Goal: Task Accomplishment & Management: Use online tool/utility

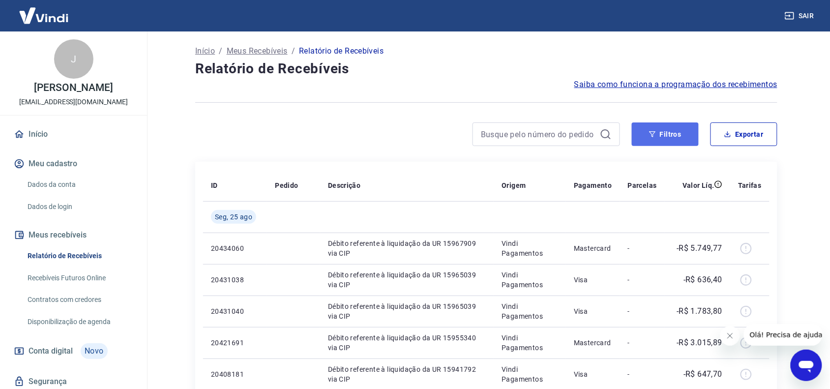
click at [662, 137] on button "Filtros" at bounding box center [665, 134] width 67 height 24
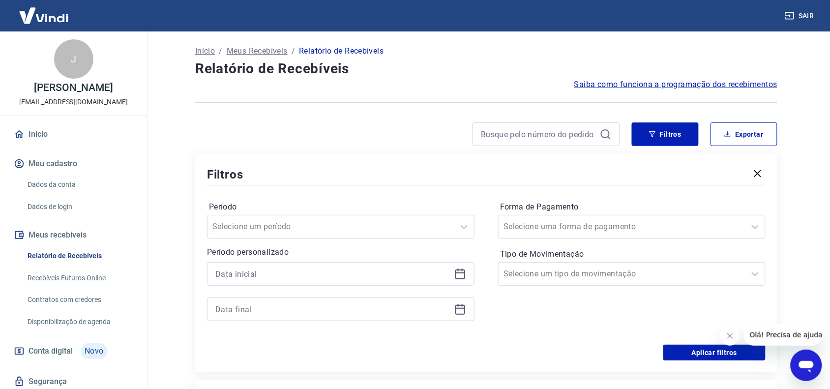
click at [464, 273] on icon at bounding box center [460, 272] width 10 height 1
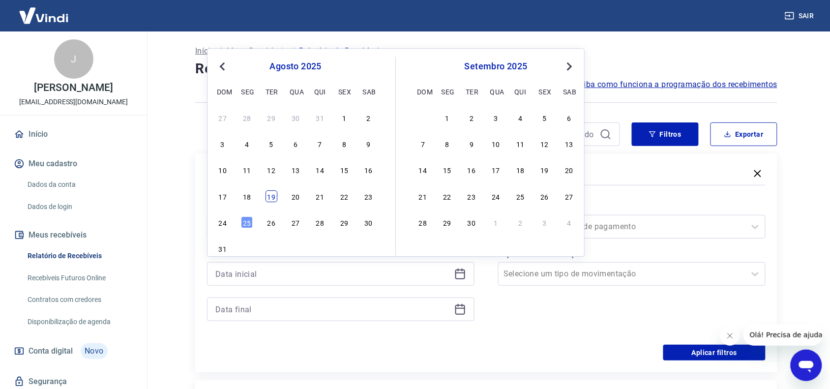
click at [267, 198] on div "19" at bounding box center [272, 196] width 12 height 12
click at [267, 198] on div "Período Selecione um período Período personalizado Previous Month Next Month [D…" at bounding box center [486, 265] width 559 height 157
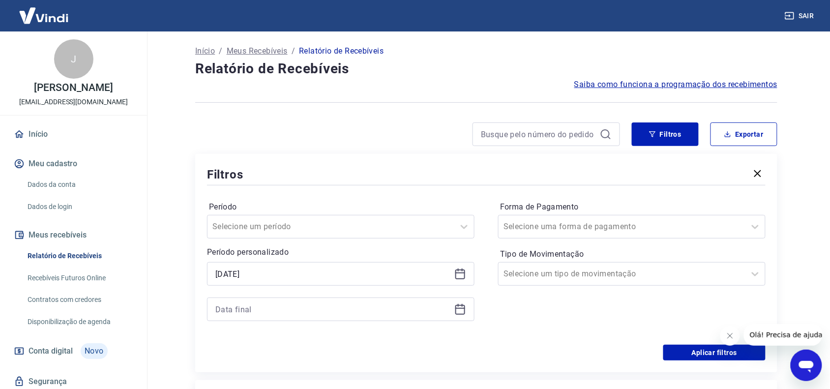
type input "[DATE]"
click at [468, 312] on div at bounding box center [340, 309] width 267 height 24
click at [460, 308] on icon at bounding box center [460, 309] width 12 height 12
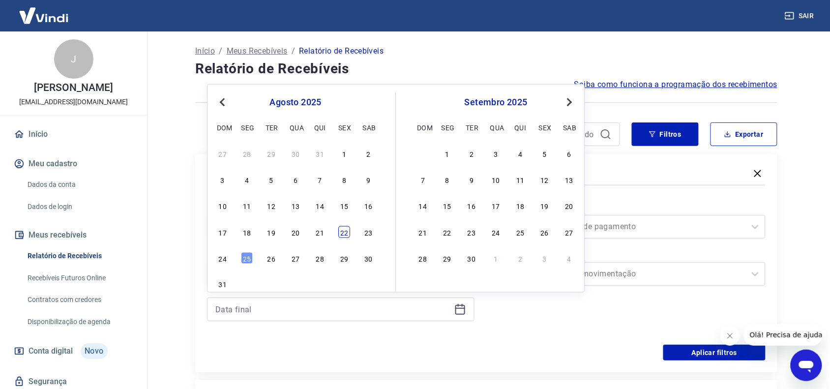
click at [342, 234] on div "22" at bounding box center [344, 232] width 12 height 12
click at [342, 234] on div "Selecione um período" at bounding box center [331, 227] width 247 height 18
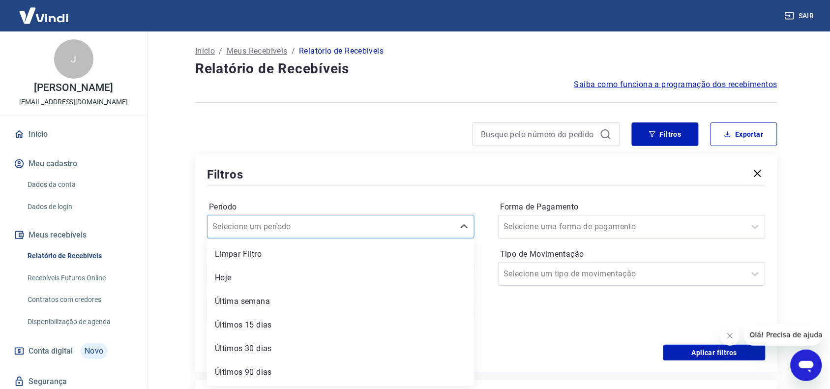
type input "[DATE]"
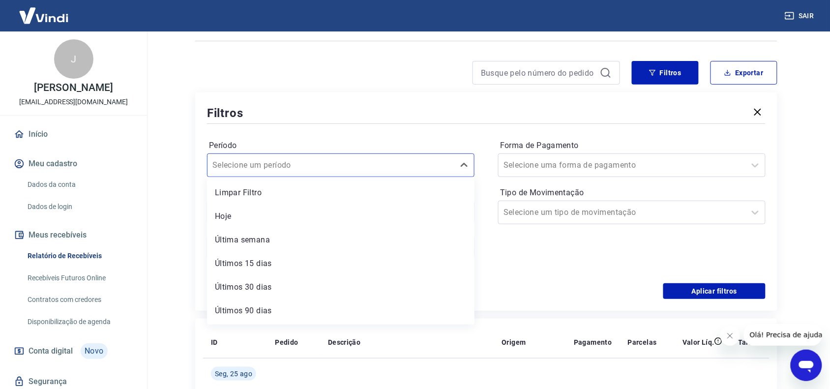
scroll to position [123, 0]
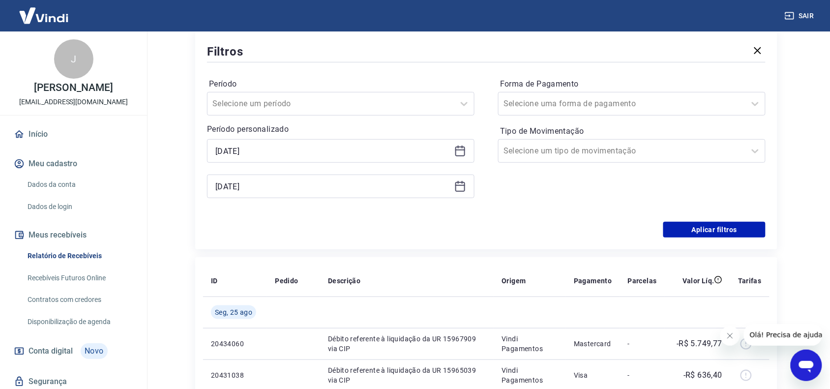
click at [571, 199] on div "Forma de Pagamento Selecione uma forma de pagamento Tipo de Movimentação Seleci…" at bounding box center [631, 143] width 267 height 134
click at [703, 235] on button "Aplicar filtros" at bounding box center [714, 230] width 102 height 16
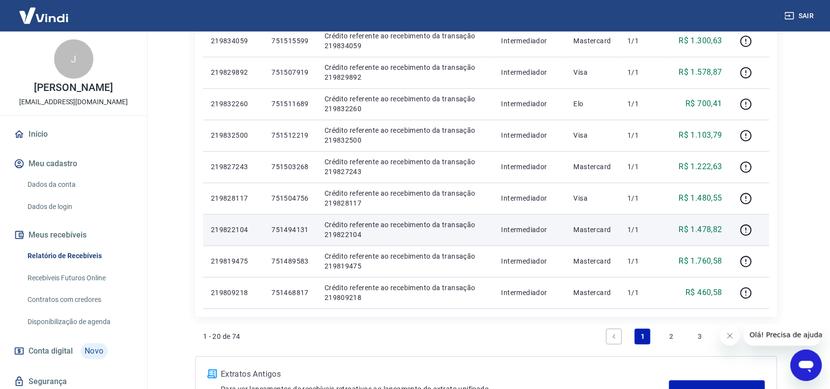
scroll to position [635, 0]
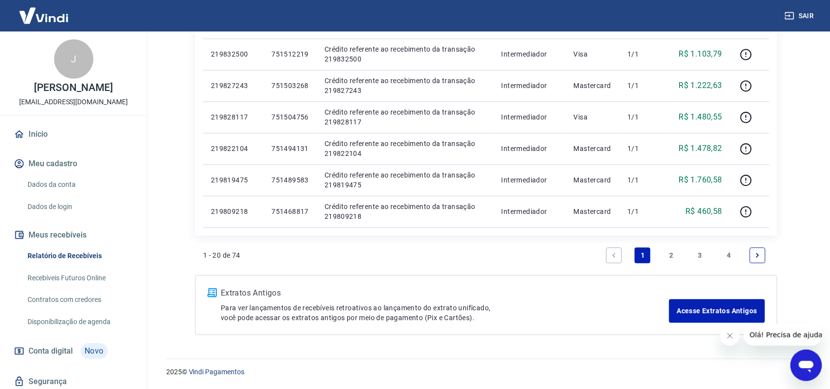
click at [673, 252] on link "2" at bounding box center [672, 255] width 16 height 16
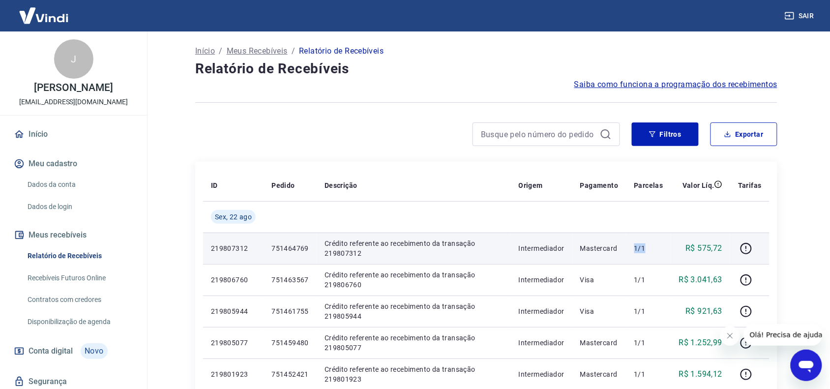
drag, startPoint x: 636, startPoint y: 250, endPoint x: 652, endPoint y: 251, distance: 16.3
click at [652, 251] on p "1/1" at bounding box center [648, 248] width 29 height 10
click at [653, 251] on p "1/1" at bounding box center [648, 248] width 29 height 10
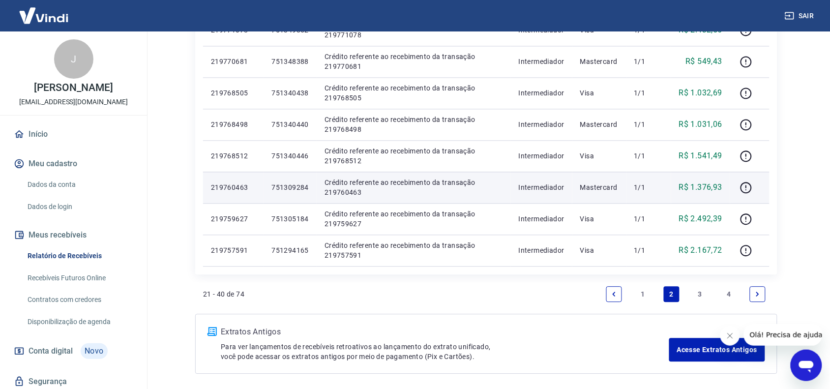
scroll to position [615, 0]
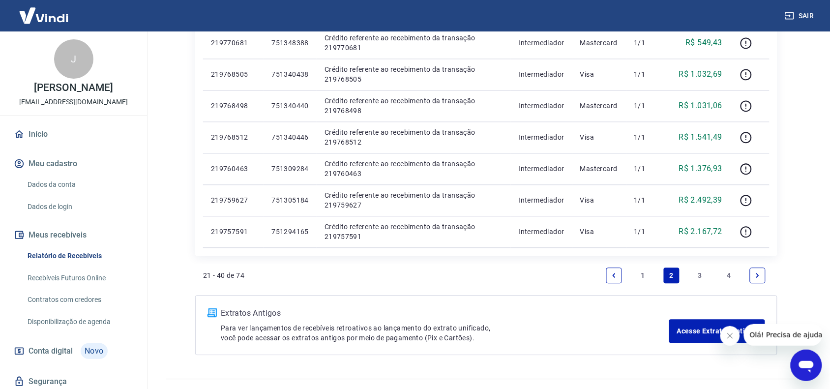
click at [700, 273] on link "3" at bounding box center [700, 275] width 16 height 16
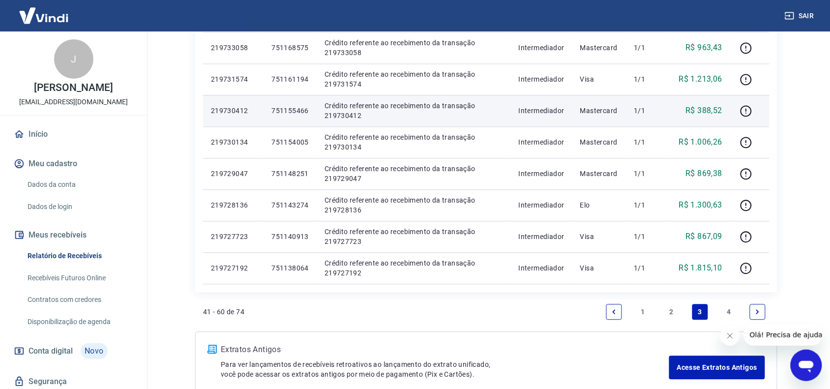
scroll to position [615, 0]
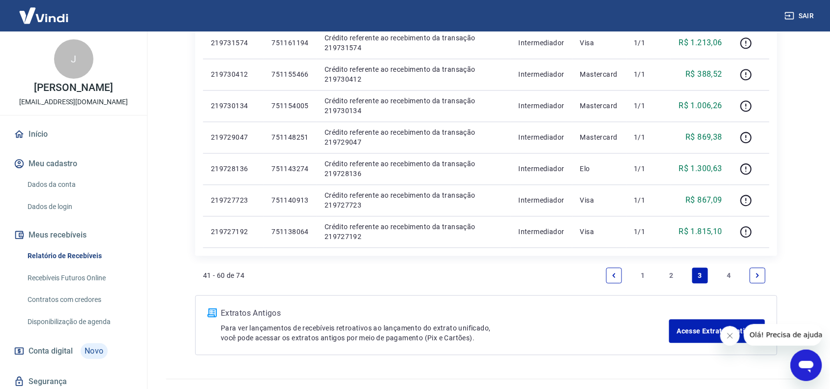
click at [728, 271] on link "4" at bounding box center [729, 275] width 16 height 16
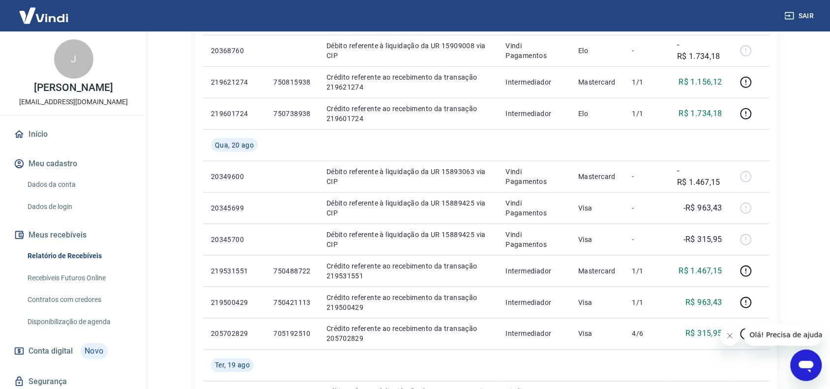
scroll to position [492, 0]
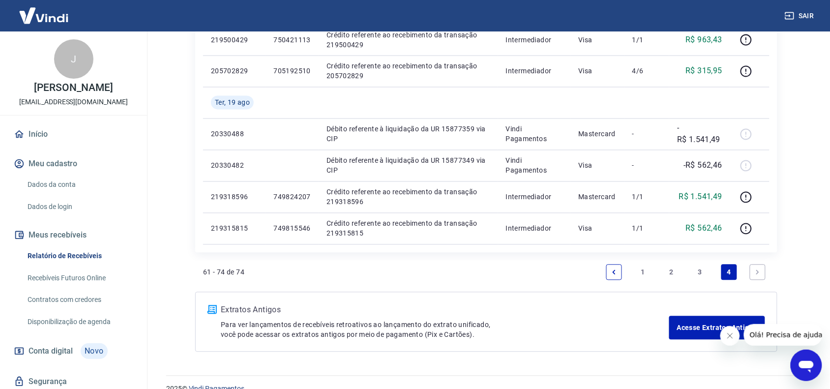
click at [702, 271] on link "3" at bounding box center [700, 273] width 16 height 16
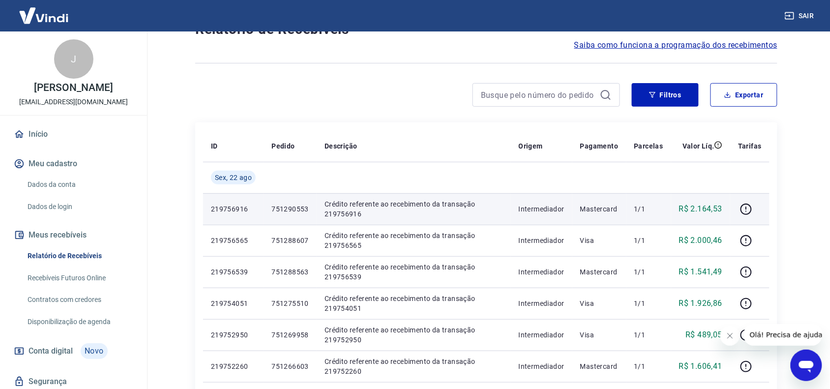
scroll to position [61, 0]
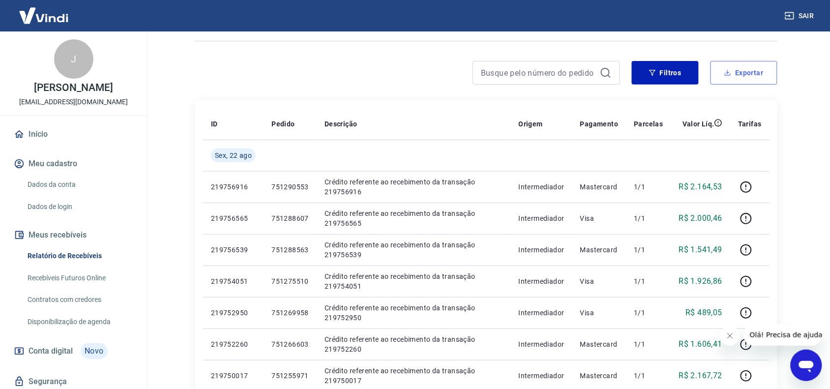
click at [742, 75] on button "Exportar" at bounding box center [744, 73] width 67 height 24
type input "[DATE]"
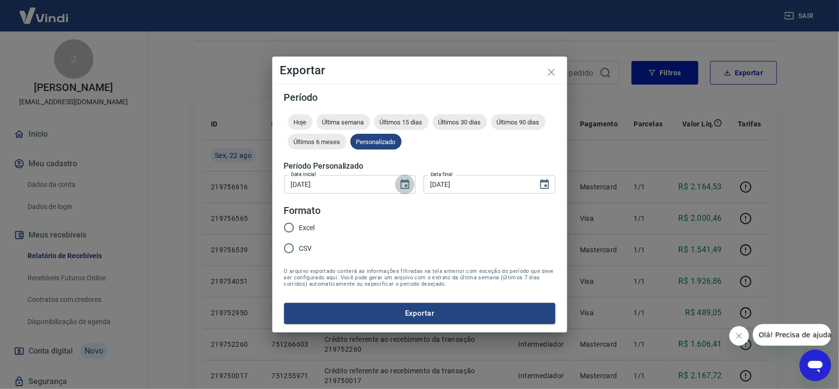
click at [404, 190] on icon "Choose date, selected date is 19 de ago de 2025" at bounding box center [405, 184] width 12 height 12
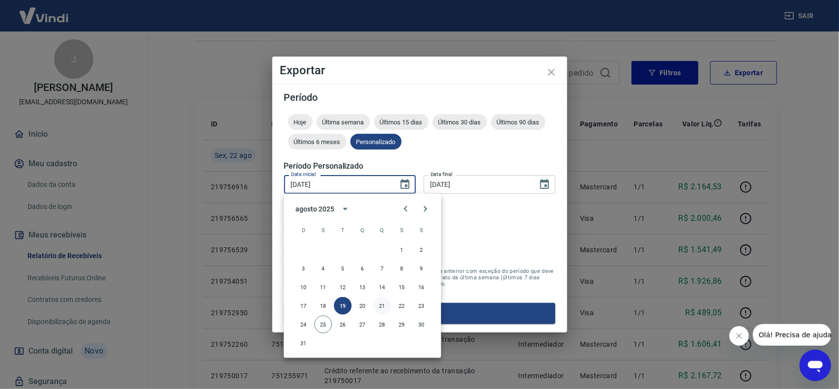
click at [383, 304] on button "21" at bounding box center [383, 306] width 18 height 18
type input "[DATE]"
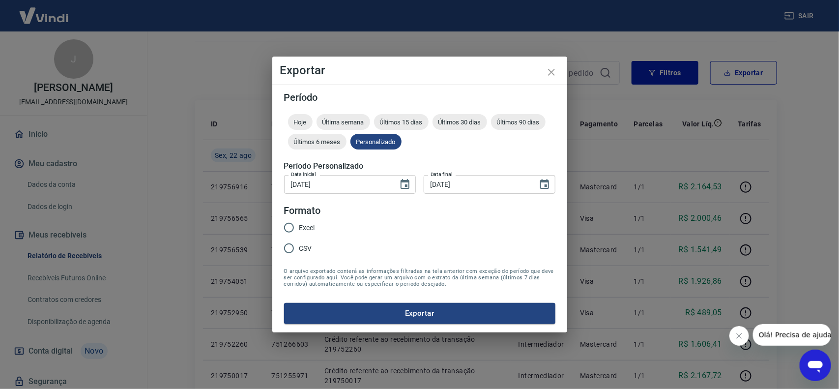
click at [383, 283] on div "1 2 3 4 5 6 7 8 9 10 11 12 13 14 15 16 17 18 19 20 21 22 23 24 25 26 27 28 29 3…" at bounding box center [363, 251] width 118 height 63
click at [545, 181] on icon "Choose date, selected date is 22 de ago de 2025" at bounding box center [544, 184] width 9 height 10
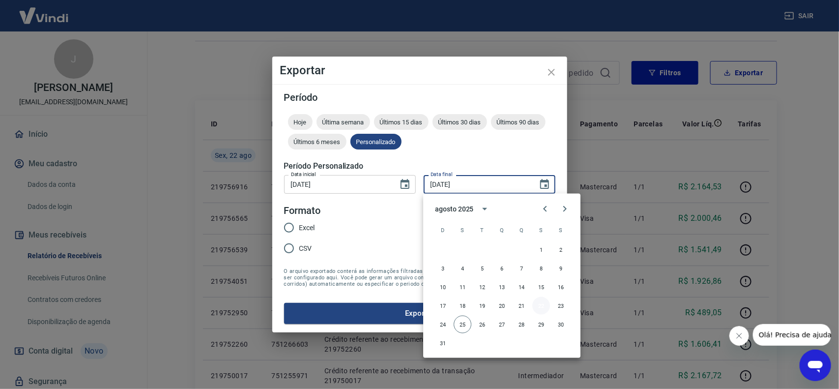
click at [537, 311] on button "22" at bounding box center [542, 306] width 18 height 18
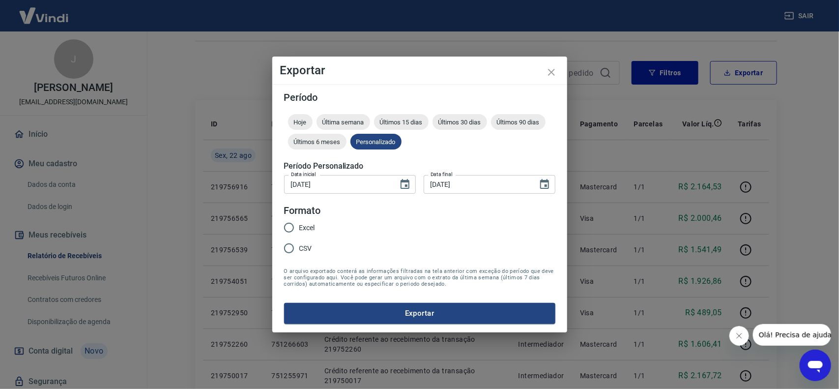
click at [537, 283] on div "1 2 3 4 5 6 7 8 9 10 11 12 13 14 15 16 17 18 19 20 21 22 23 24 25 26 27 28 29 3…" at bounding box center [502, 251] width 118 height 63
click at [289, 227] on input "Excel" at bounding box center [289, 227] width 21 height 21
radio input "true"
click at [291, 250] on input "CSV" at bounding box center [289, 248] width 21 height 21
radio input "true"
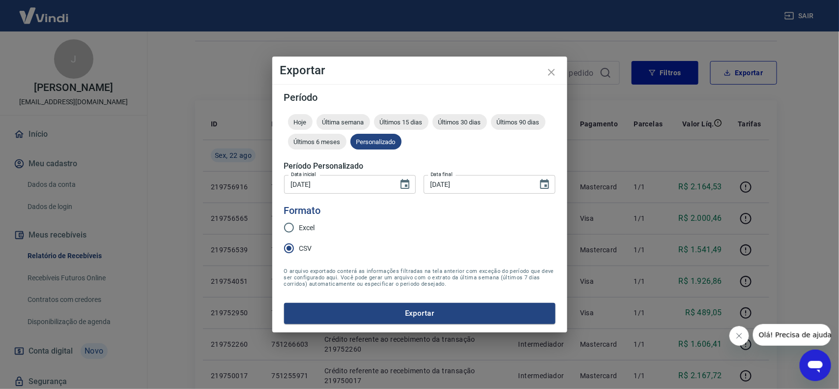
click at [291, 227] on input "Excel" at bounding box center [289, 227] width 21 height 21
radio input "true"
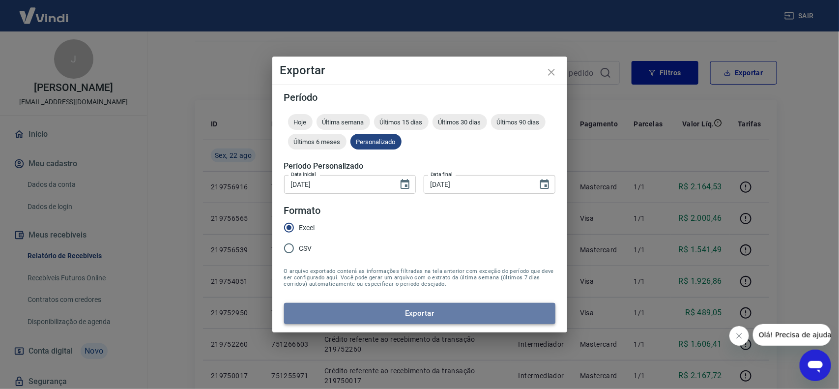
click at [463, 320] on button "Exportar" at bounding box center [419, 313] width 271 height 21
